Goal: Information Seeking & Learning: Learn about a topic

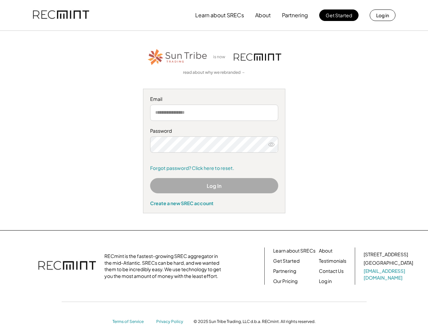
click at [214, 162] on div "Password Remember me Forgot password? Click here to reset." at bounding box center [214, 150] width 128 height 44
click at [214, 15] on button "Learn about SRECs" at bounding box center [219, 15] width 49 height 14
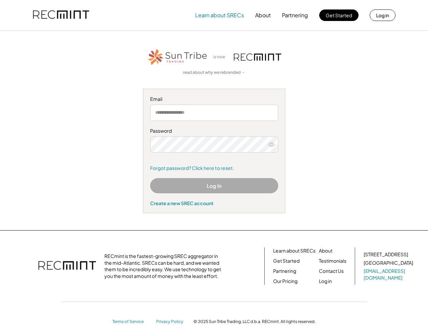
click at [61, 15] on img at bounding box center [61, 15] width 56 height 23
click at [295, 15] on button "Partnering" at bounding box center [295, 15] width 26 height 14
click at [219, 15] on button "Learn about SRECs" at bounding box center [219, 15] width 49 height 14
click at [263, 15] on button "About" at bounding box center [263, 15] width 16 height 14
